Goal: Navigation & Orientation: Find specific page/section

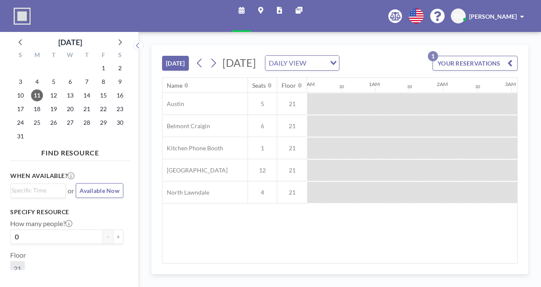
scroll to position [0, 579]
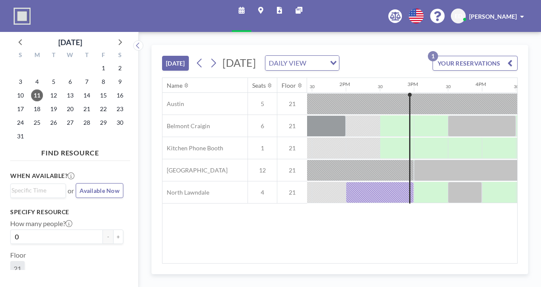
scroll to position [0, 953]
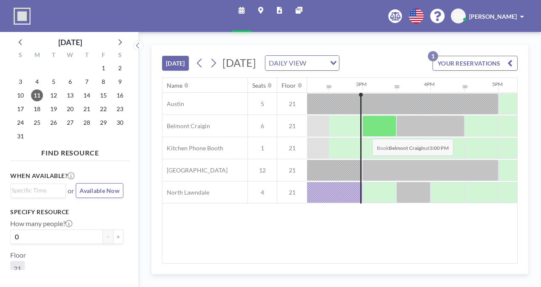
scroll to position [0, 961]
